Goal: Information Seeking & Learning: Learn about a topic

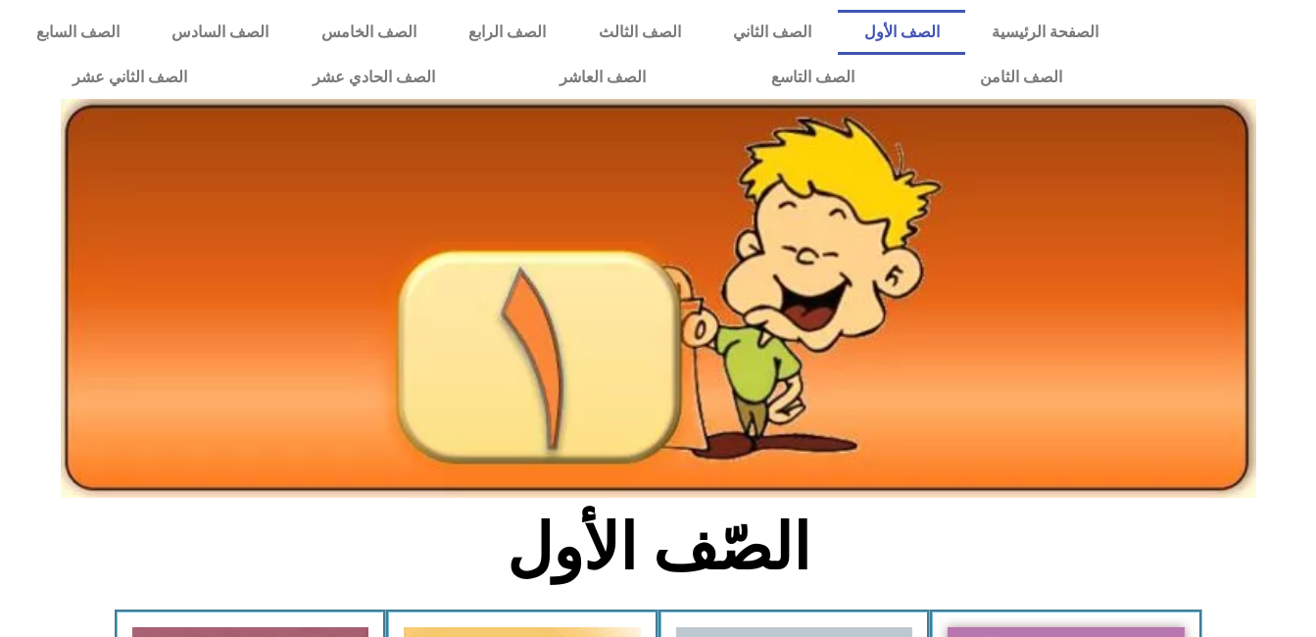
scroll to position [634, 0]
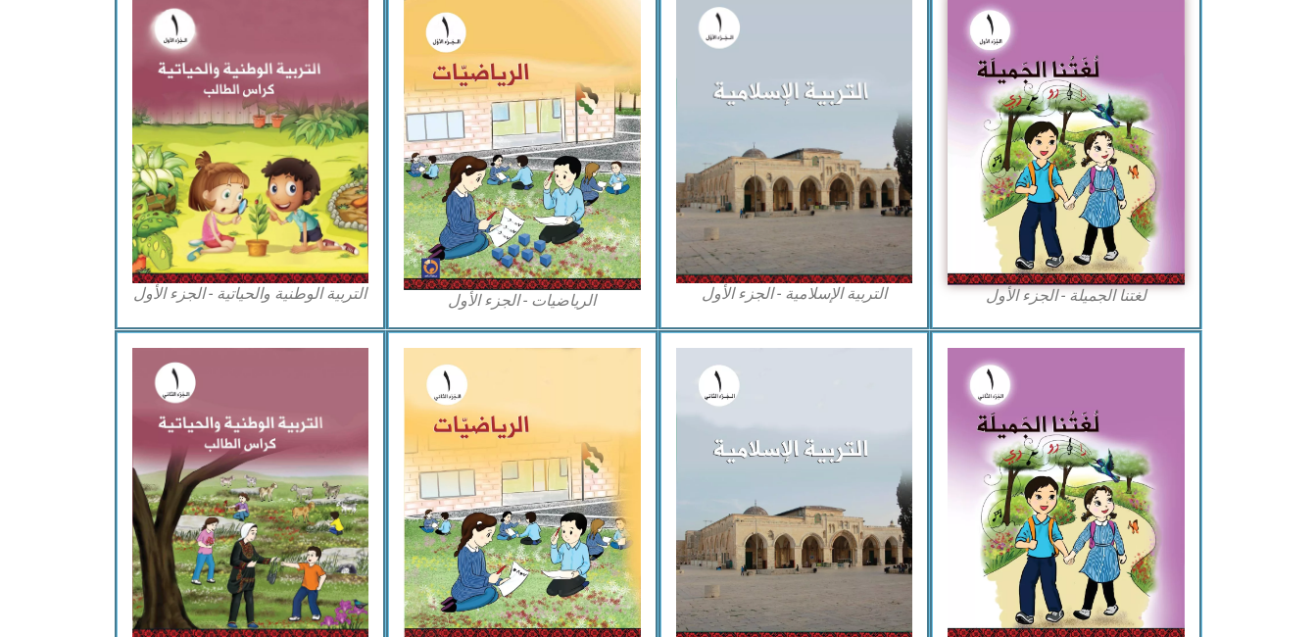
click at [1092, 85] on img at bounding box center [1066, 139] width 237 height 292
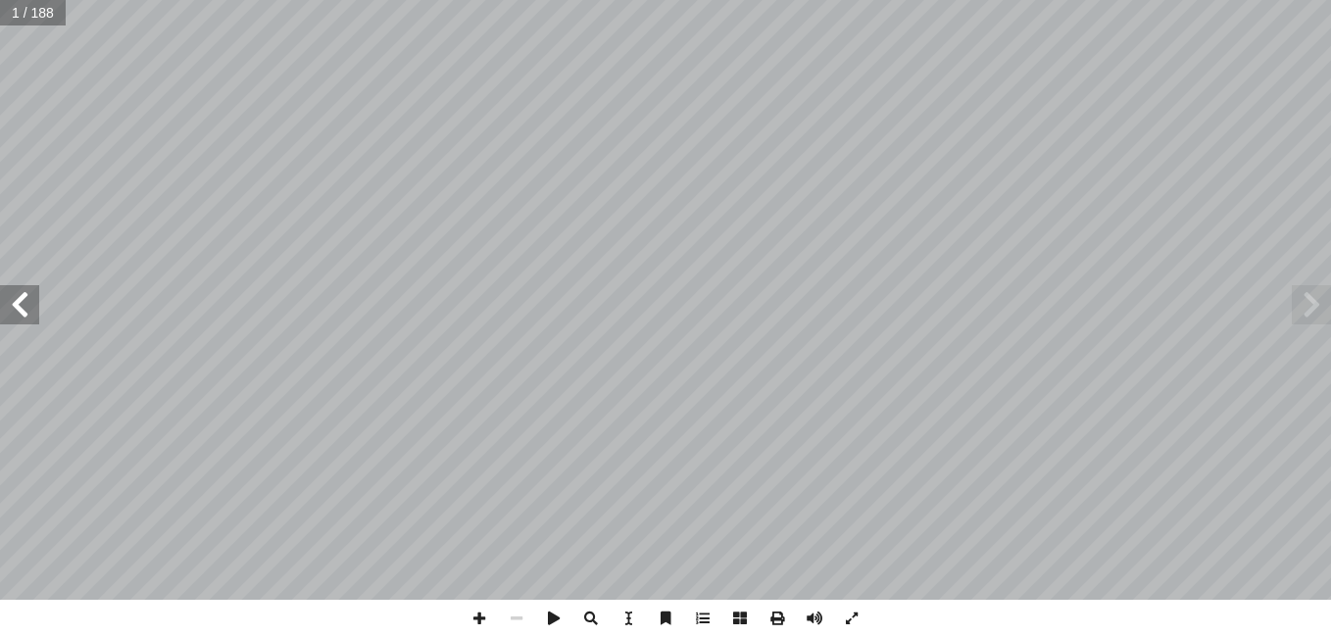
click at [13, 302] on span at bounding box center [19, 304] width 39 height 39
click at [15, 312] on span at bounding box center [19, 304] width 39 height 39
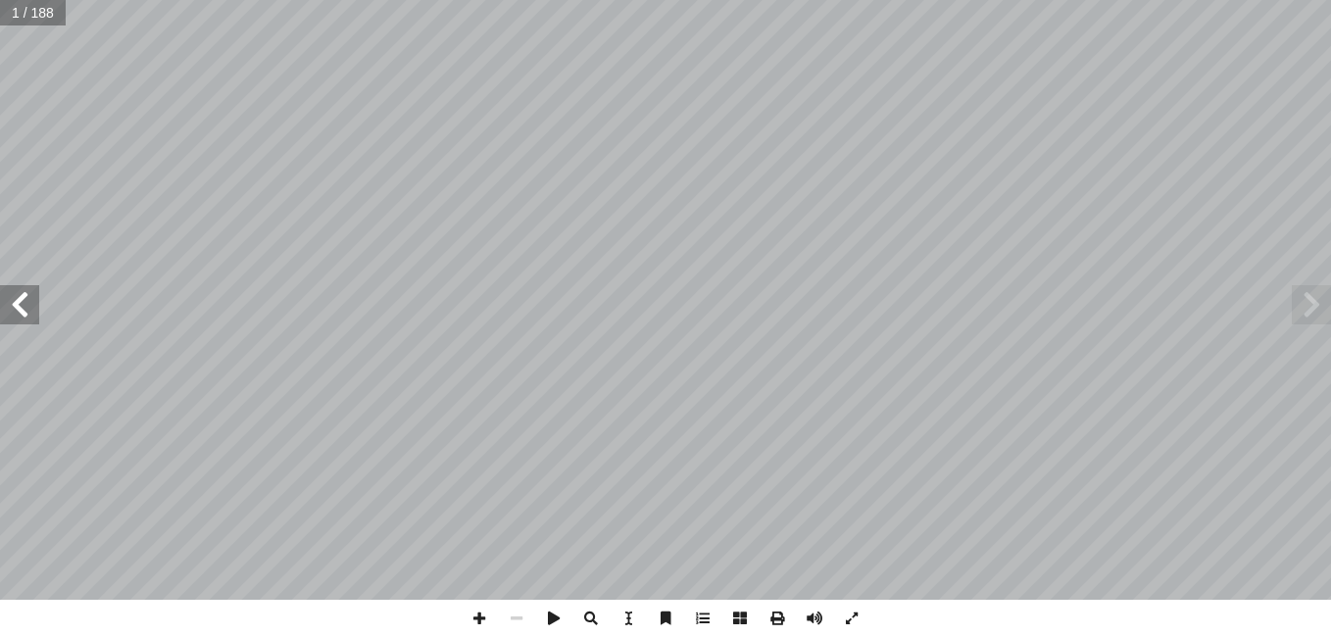
click at [15, 312] on span at bounding box center [19, 304] width 39 height 39
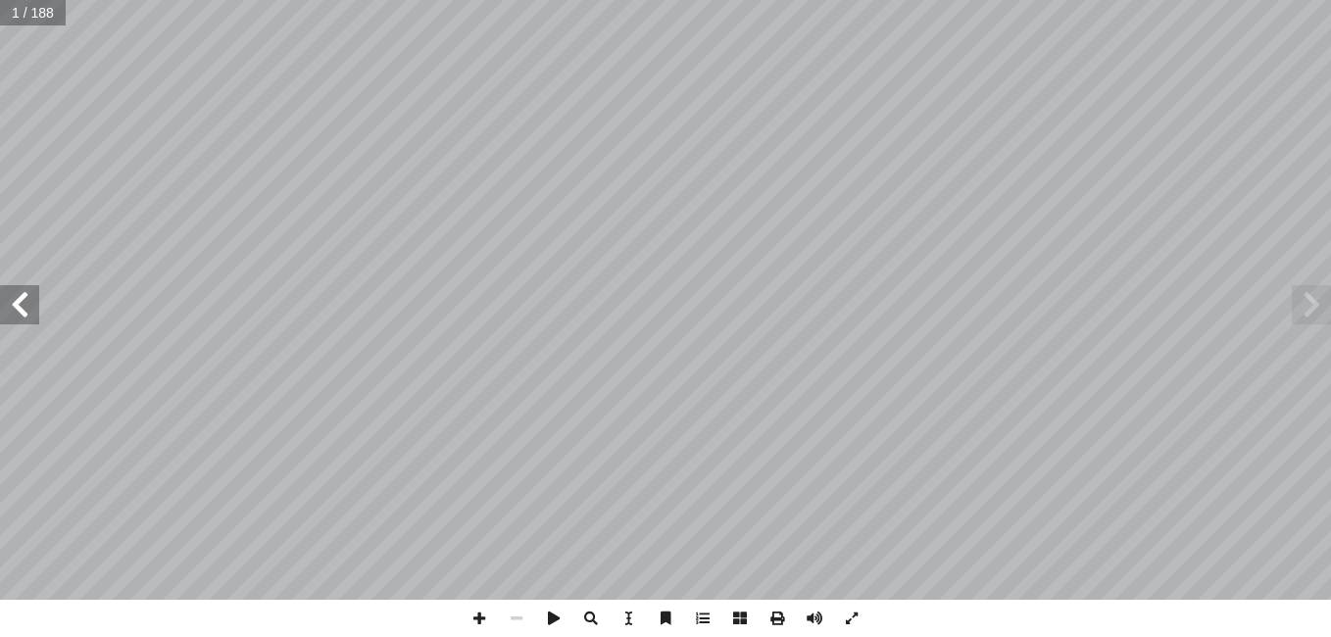
click at [15, 312] on span at bounding box center [19, 304] width 39 height 39
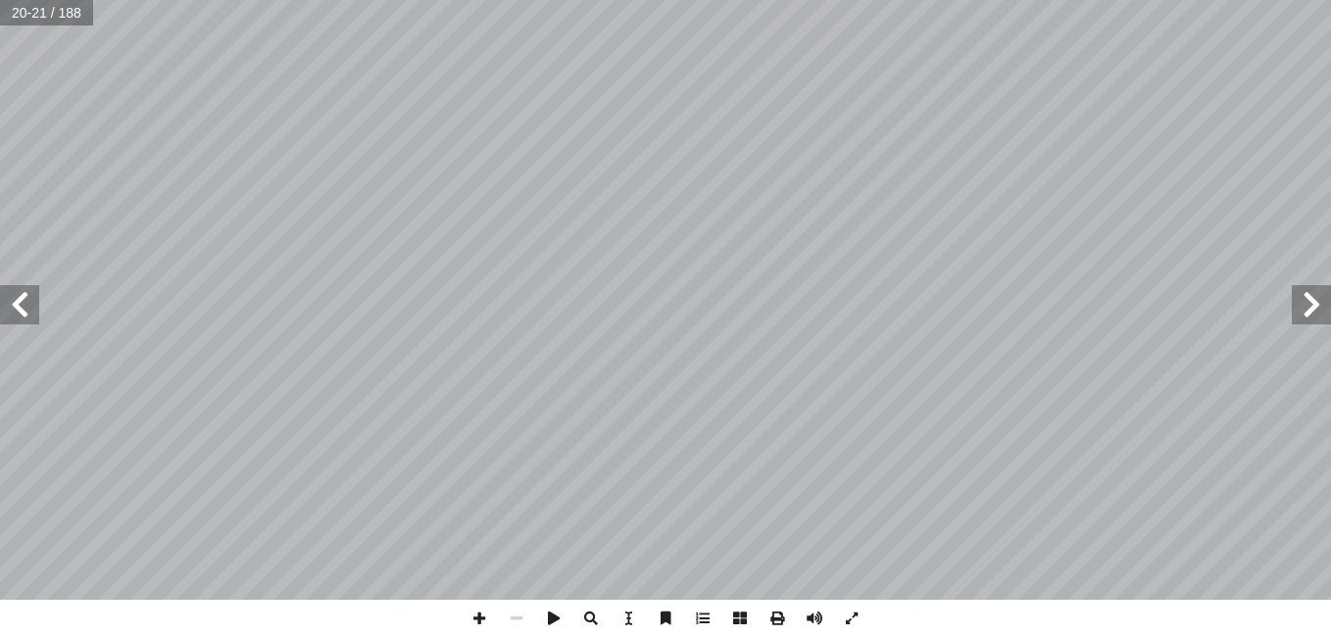
click at [15, 312] on span at bounding box center [19, 304] width 39 height 39
click at [1307, 314] on span at bounding box center [1311, 304] width 39 height 39
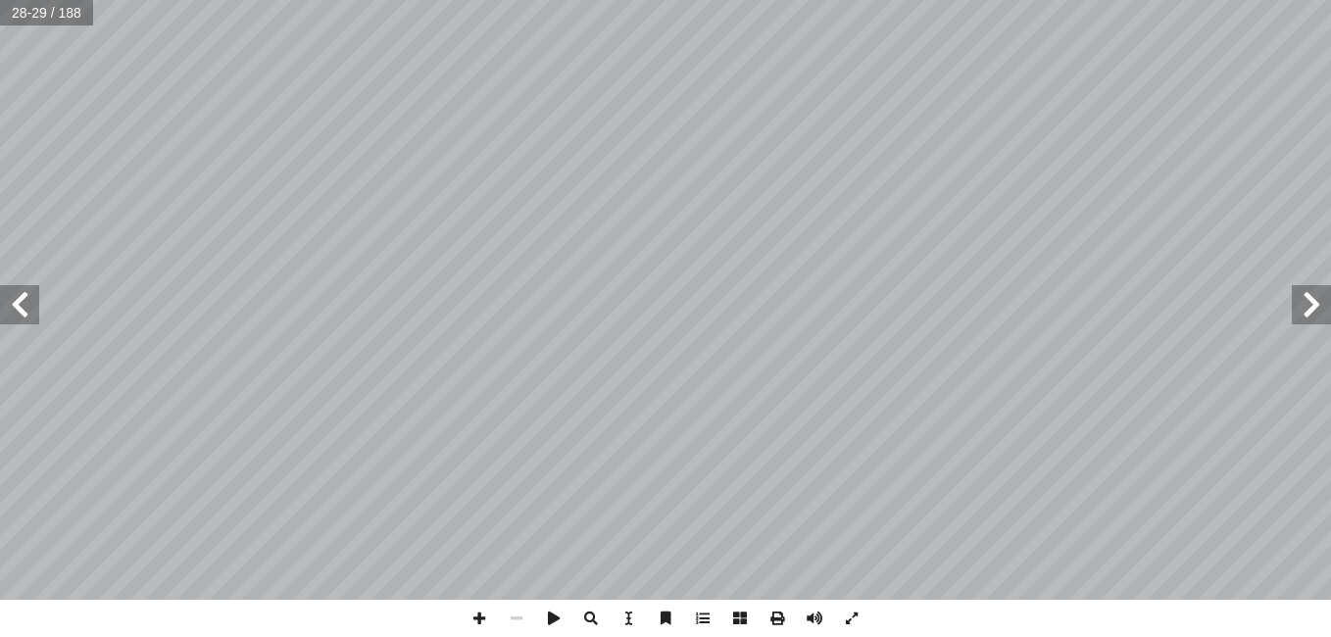
click at [15, 319] on span at bounding box center [19, 304] width 39 height 39
click at [1310, 310] on span at bounding box center [1311, 304] width 39 height 39
click at [26, 303] on span at bounding box center [19, 304] width 39 height 39
click at [479, 607] on span at bounding box center [479, 618] width 37 height 37
click at [383, 616] on div ": ٍ ميل َ ج ٍّ ط َ خ ِ ب ُ ب ُ ت ْ ك َ ن د دا دو د دا دو دا دا دا دا دا دا دا د…" at bounding box center [665, 318] width 1331 height 637
